Goal: Use online tool/utility: Use online tool/utility

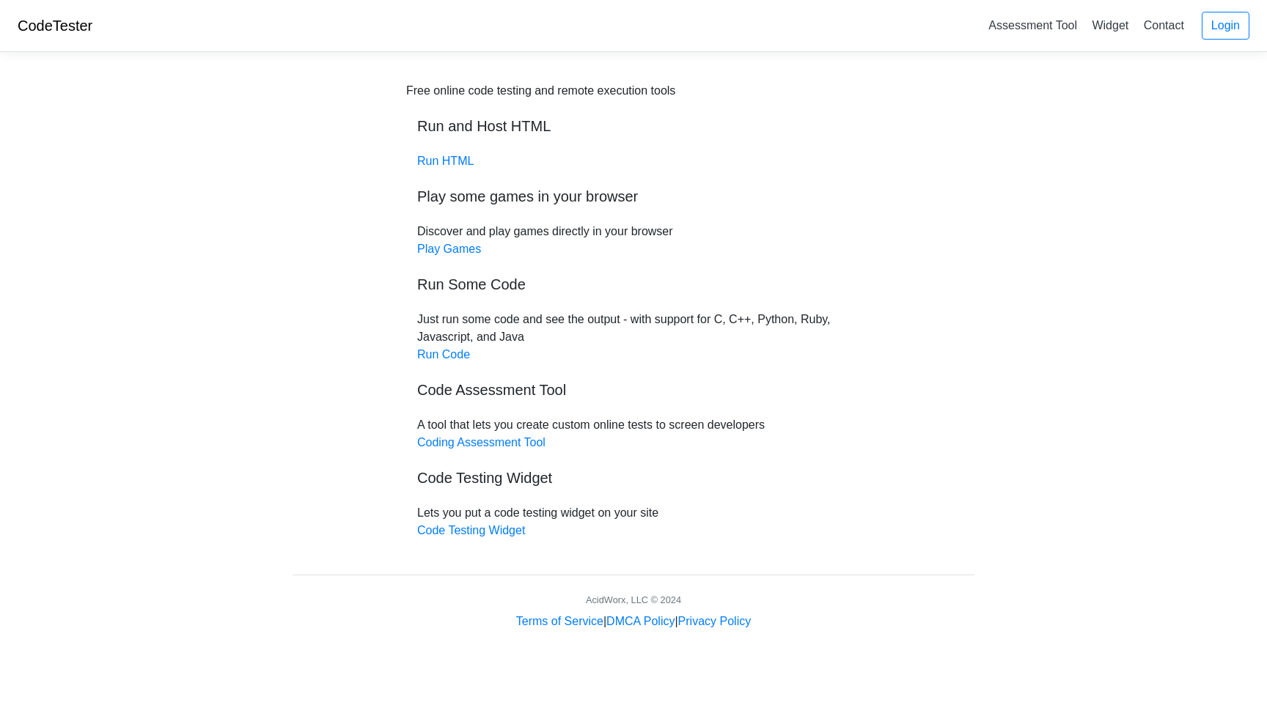
click at [407, 339] on div "Free online code testing and remote execution tools Run and Host HTML Run HTML …" at bounding box center [633, 311] width 455 height 458
click at [489, 529] on link "Code Testing Widget" at bounding box center [471, 530] width 108 height 12
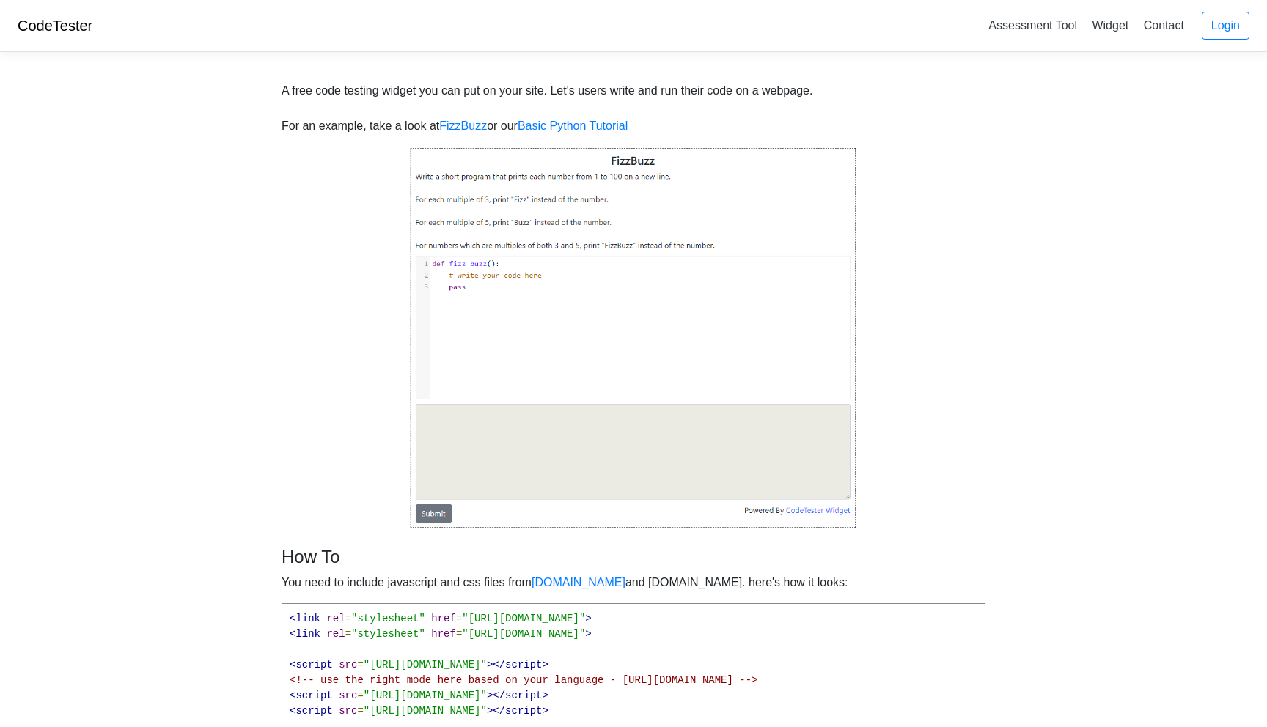
click at [522, 329] on img at bounding box center [633, 338] width 447 height 383
click at [499, 273] on img at bounding box center [633, 338] width 447 height 383
click at [682, 276] on img at bounding box center [633, 338] width 447 height 383
click at [515, 265] on img at bounding box center [633, 338] width 447 height 383
click at [480, 272] on img at bounding box center [633, 338] width 447 height 383
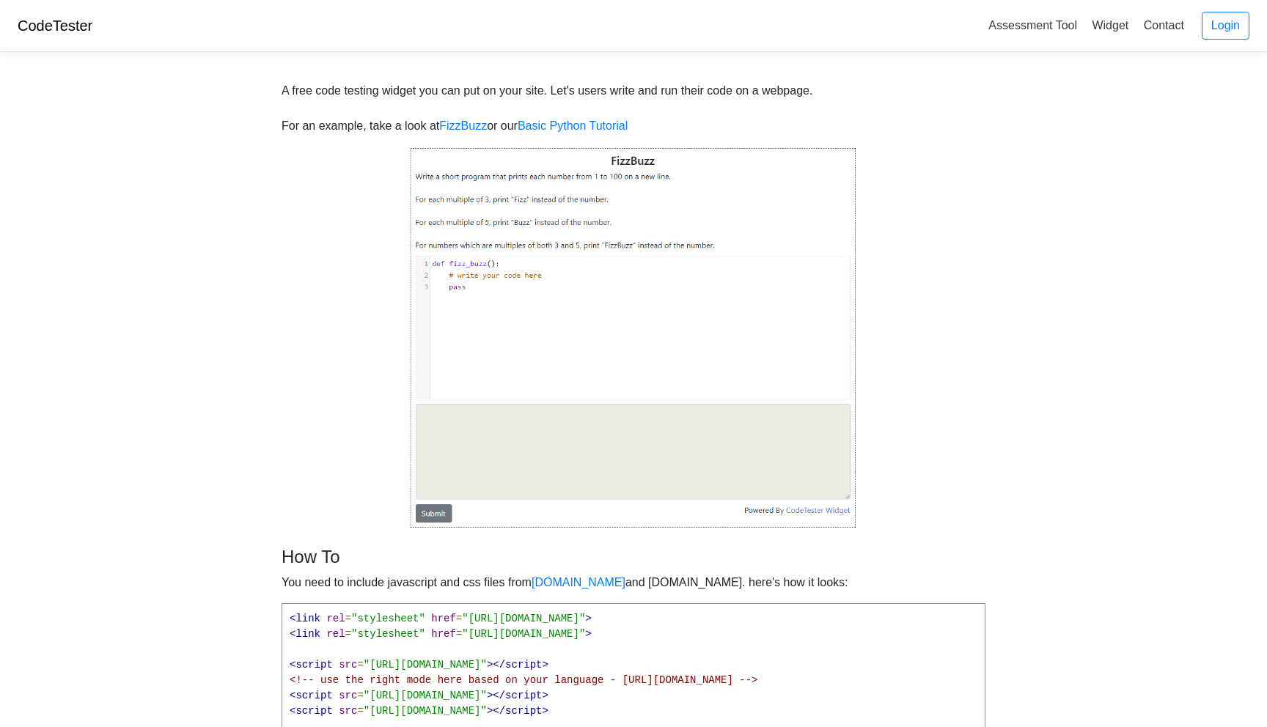
click at [480, 292] on img at bounding box center [633, 338] width 447 height 383
click at [471, 128] on link "FizzBuzz" at bounding box center [463, 126] width 48 height 12
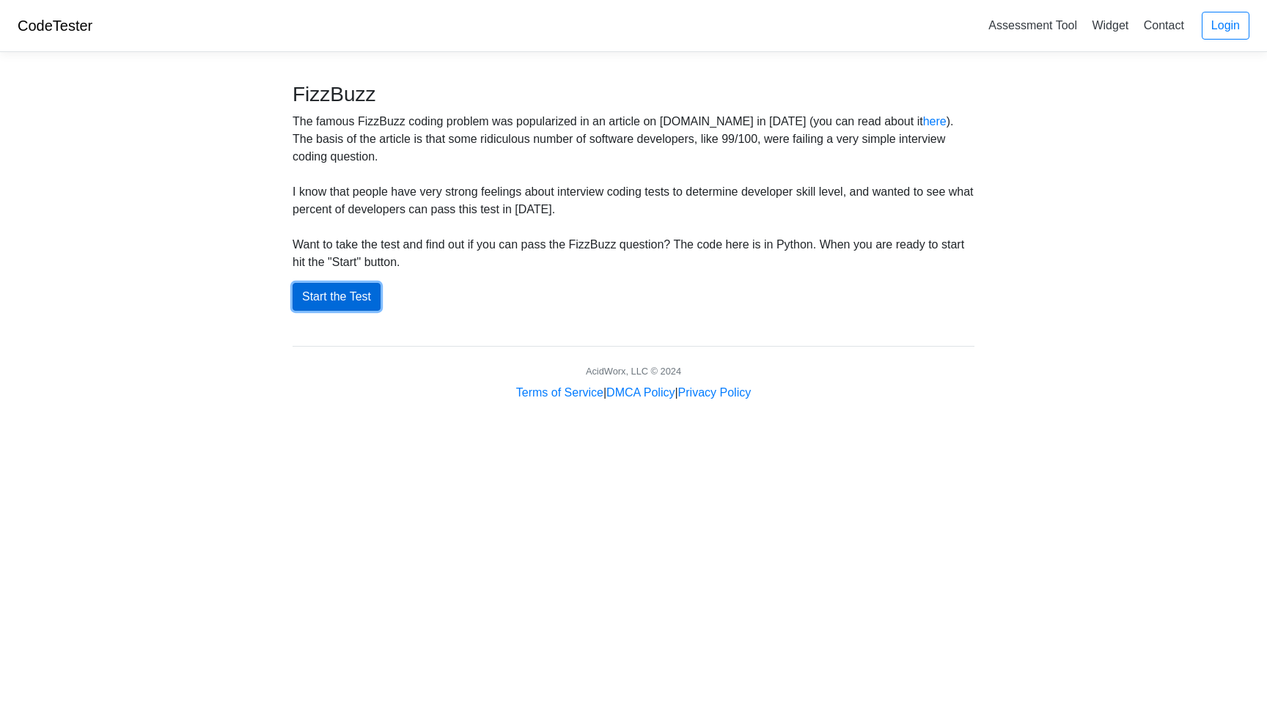
click at [331, 302] on button "Start the Test" at bounding box center [337, 297] width 88 height 28
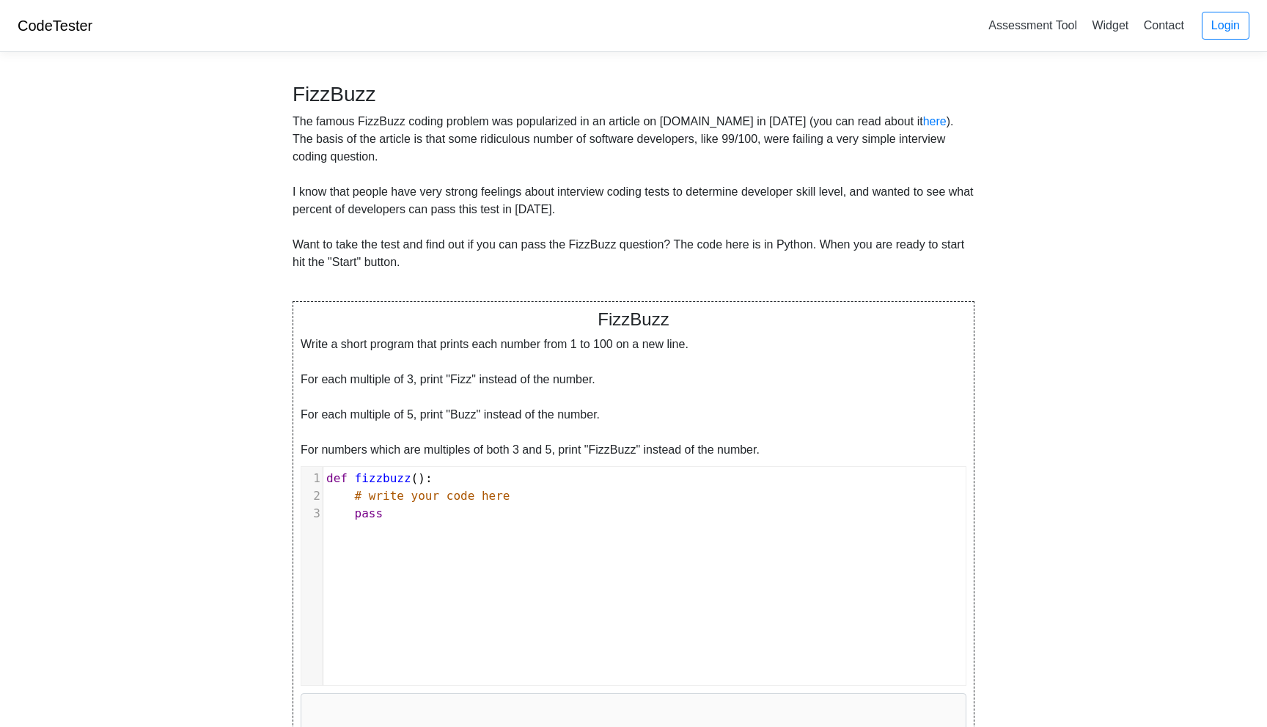
scroll to position [6, 0]
click at [407, 534] on div "xxxxxxxxxx 1 def fizzbuzz (): 2 # write your code here 3 pass" at bounding box center [644, 587] width 686 height 240
click at [521, 495] on pre "# write your code here" at bounding box center [644, 497] width 642 height 18
click at [378, 499] on pre at bounding box center [644, 497] width 642 height 18
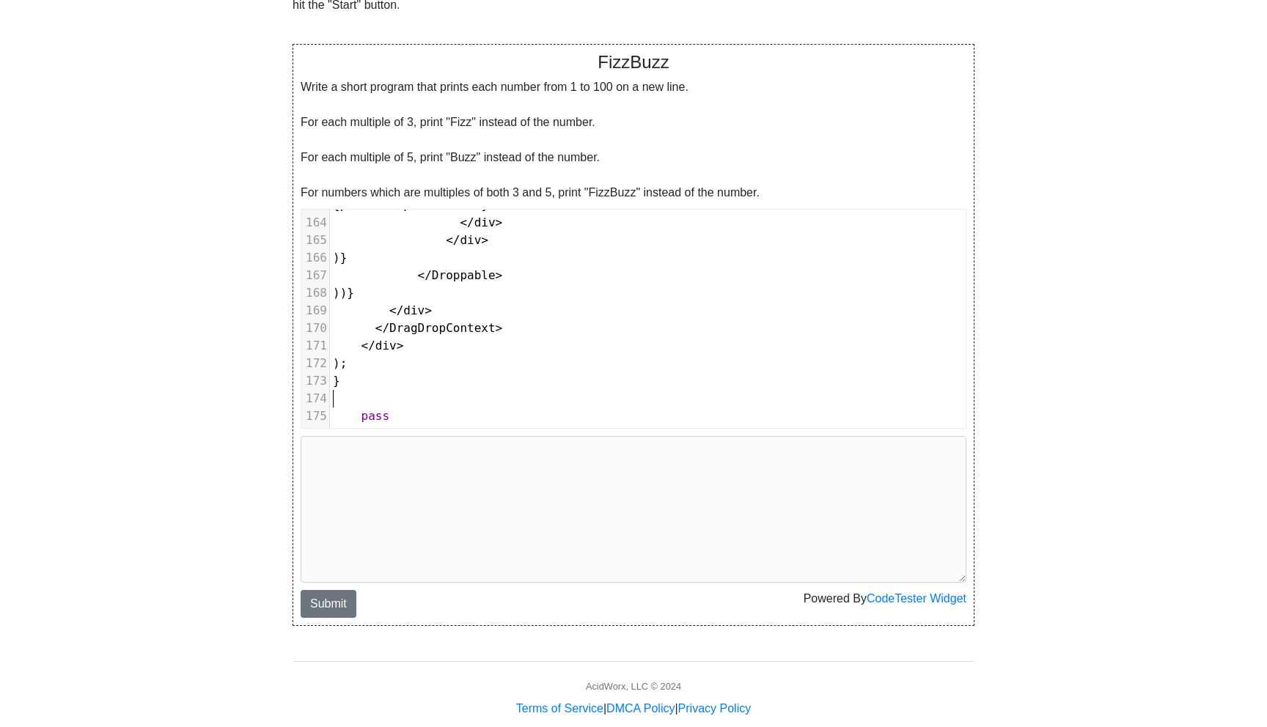
scroll to position [282, 0]
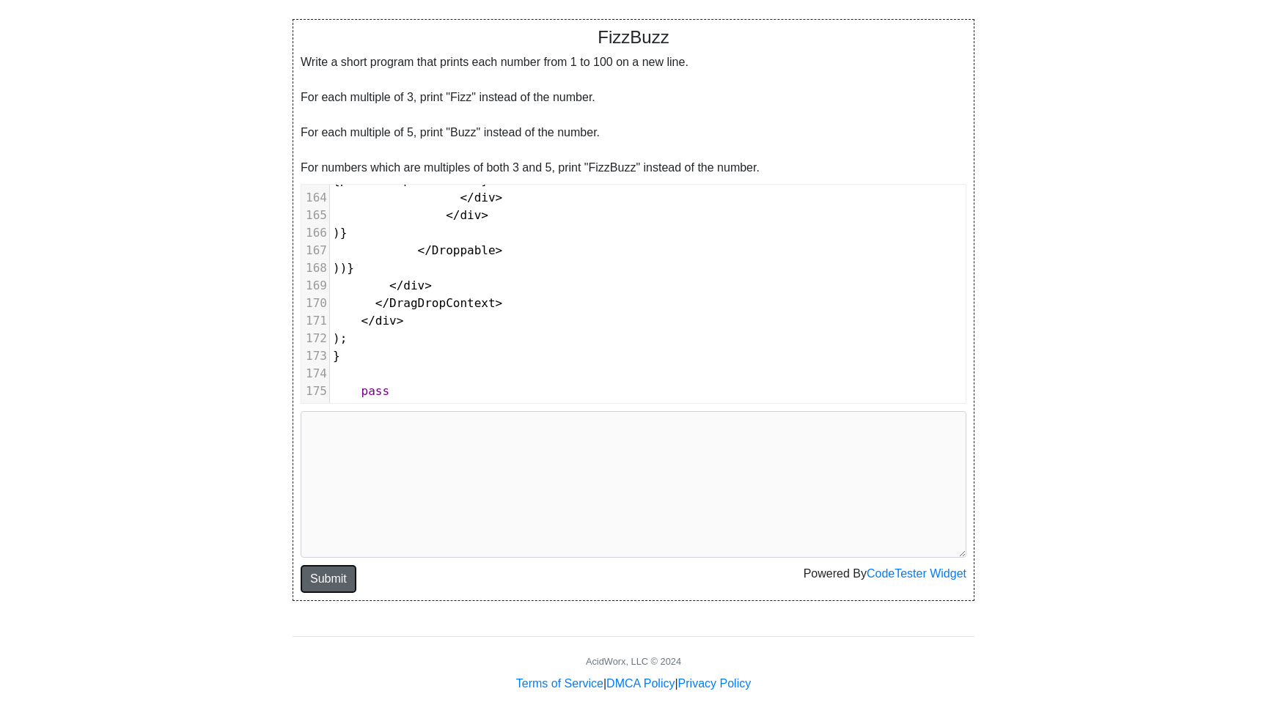
click at [330, 572] on button "Submit" at bounding box center [329, 579] width 56 height 28
type textarea "Submission status: Runtime Error (NZEC) Stderr: File "script.py", line 2 /* ^ S…"
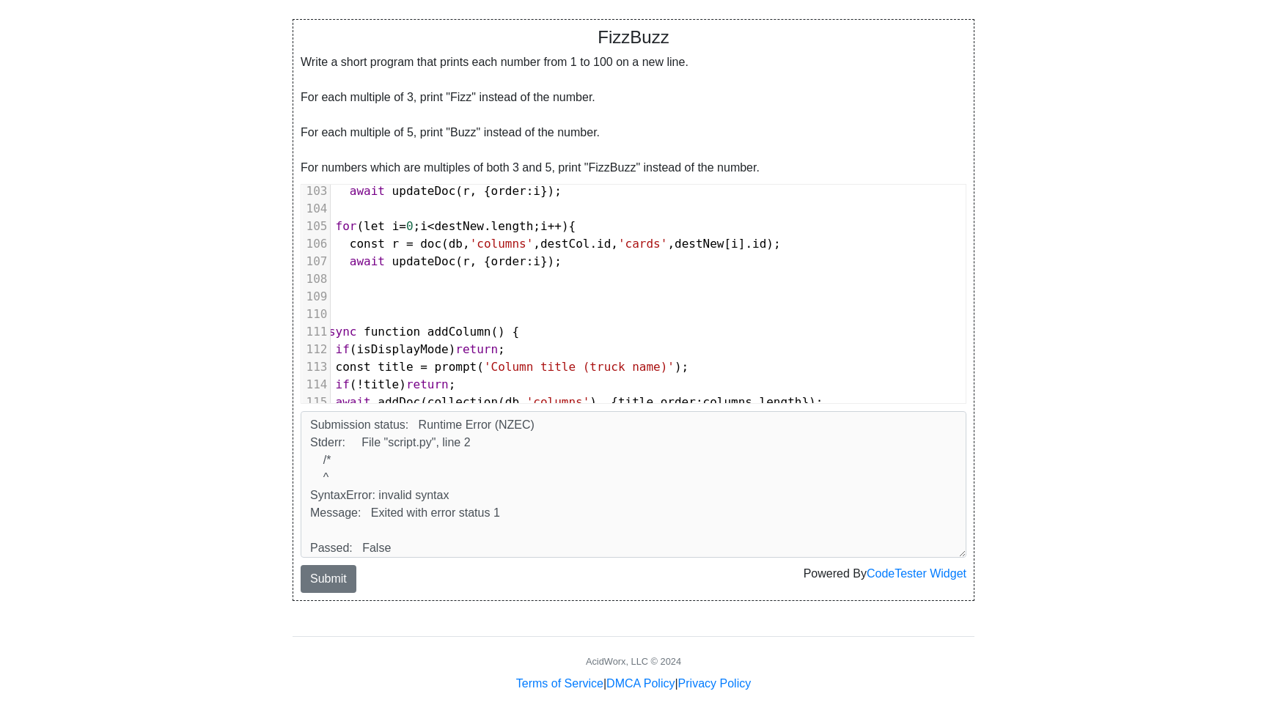
scroll to position [1528, 26]
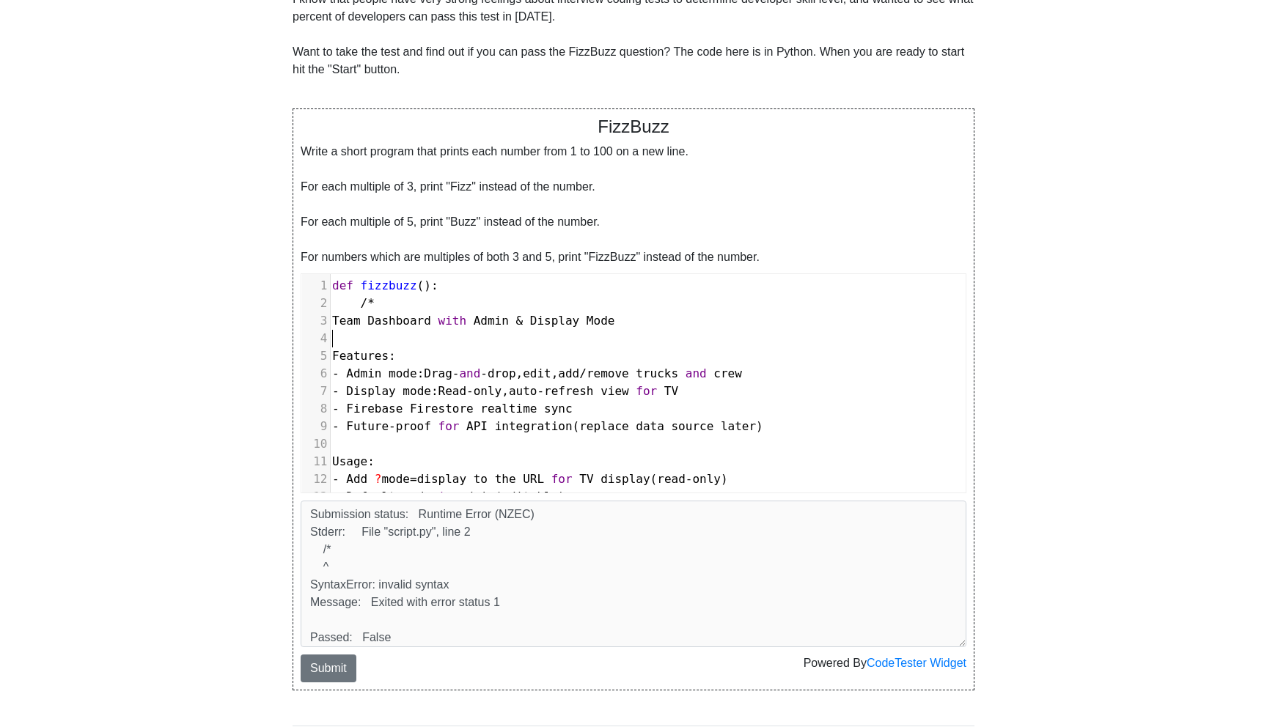
click at [380, 344] on pre "​" at bounding box center [1045, 339] width 1432 height 18
